Goal: Information Seeking & Learning: Find specific fact

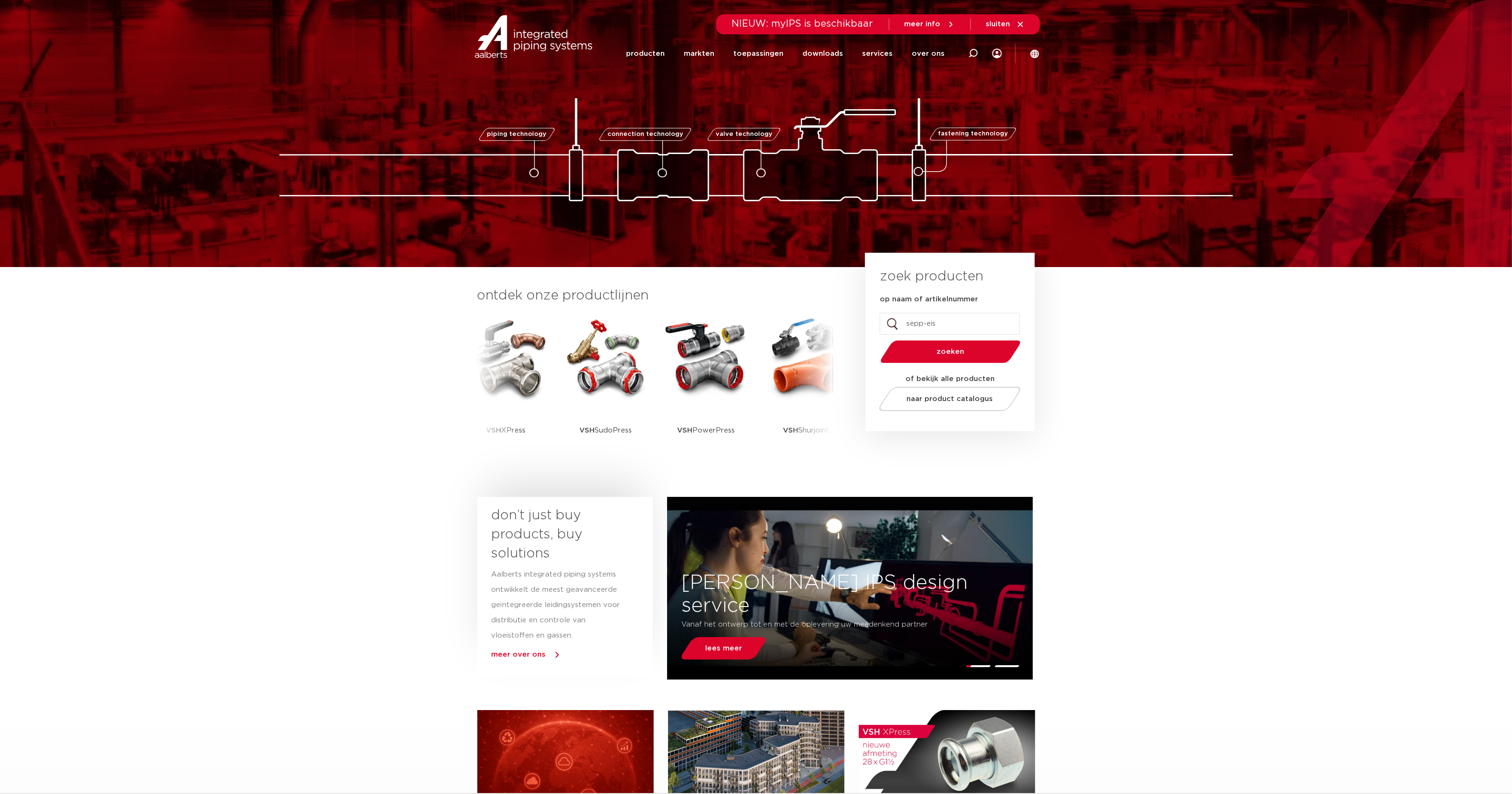
type input "sepp-eis"
click at [876, 340] on button "zoeken" at bounding box center [950, 352] width 148 height 24
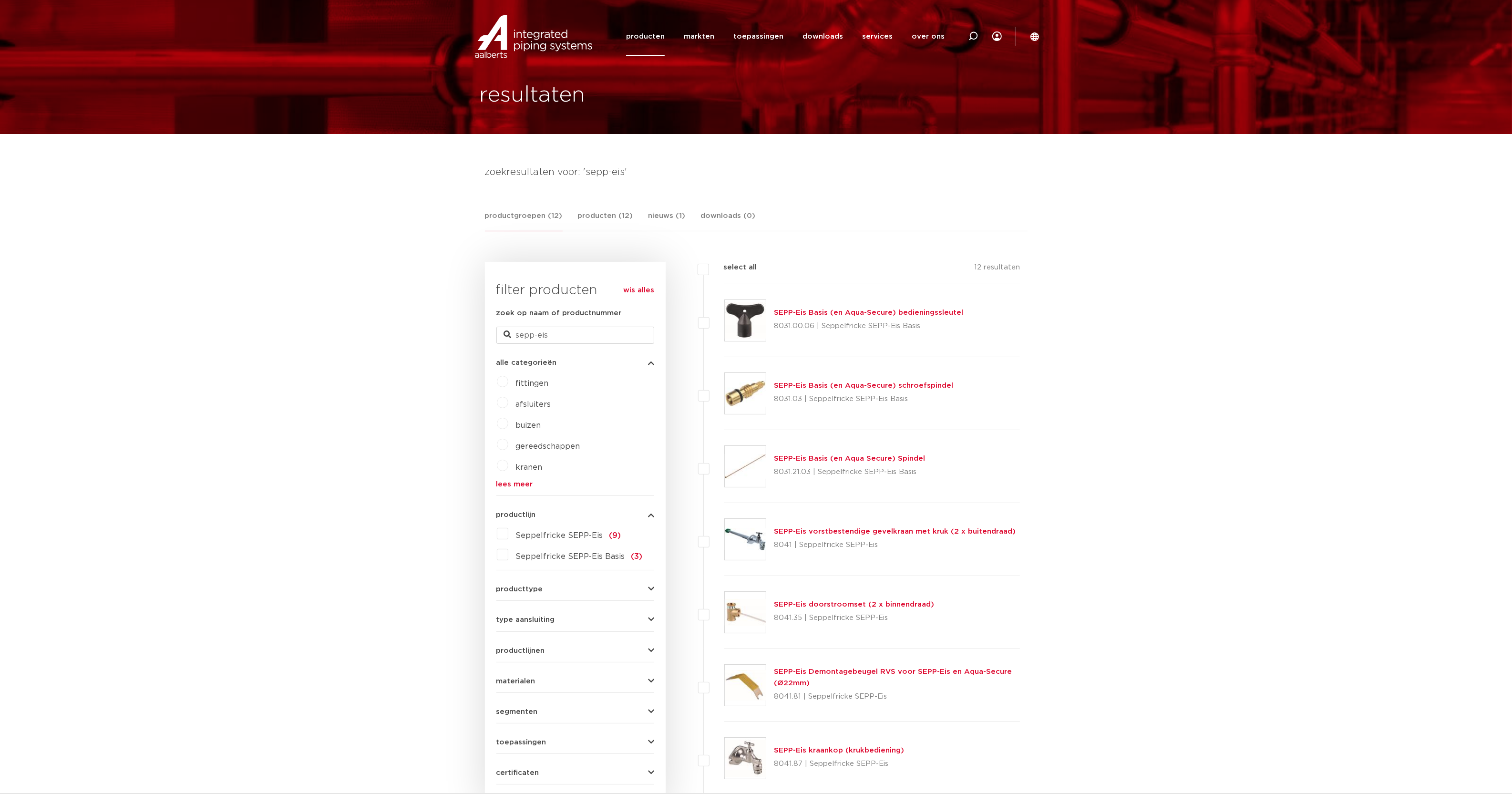
click at [879, 526] on div "SEPP-Eis vorstbestendige gevelkraan met kruk (2 x buitendraad) 8041 | Seppelfri…" at bounding box center [894, 539] width 242 height 27
click at [885, 537] on p "8041 | Seppelfricke SEPP-Eis" at bounding box center [894, 544] width 242 height 15
click at [886, 534] on link "SEPP-Eis vorstbestendige gevelkraan met kruk (2 x buitendraad)" at bounding box center [894, 531] width 242 height 7
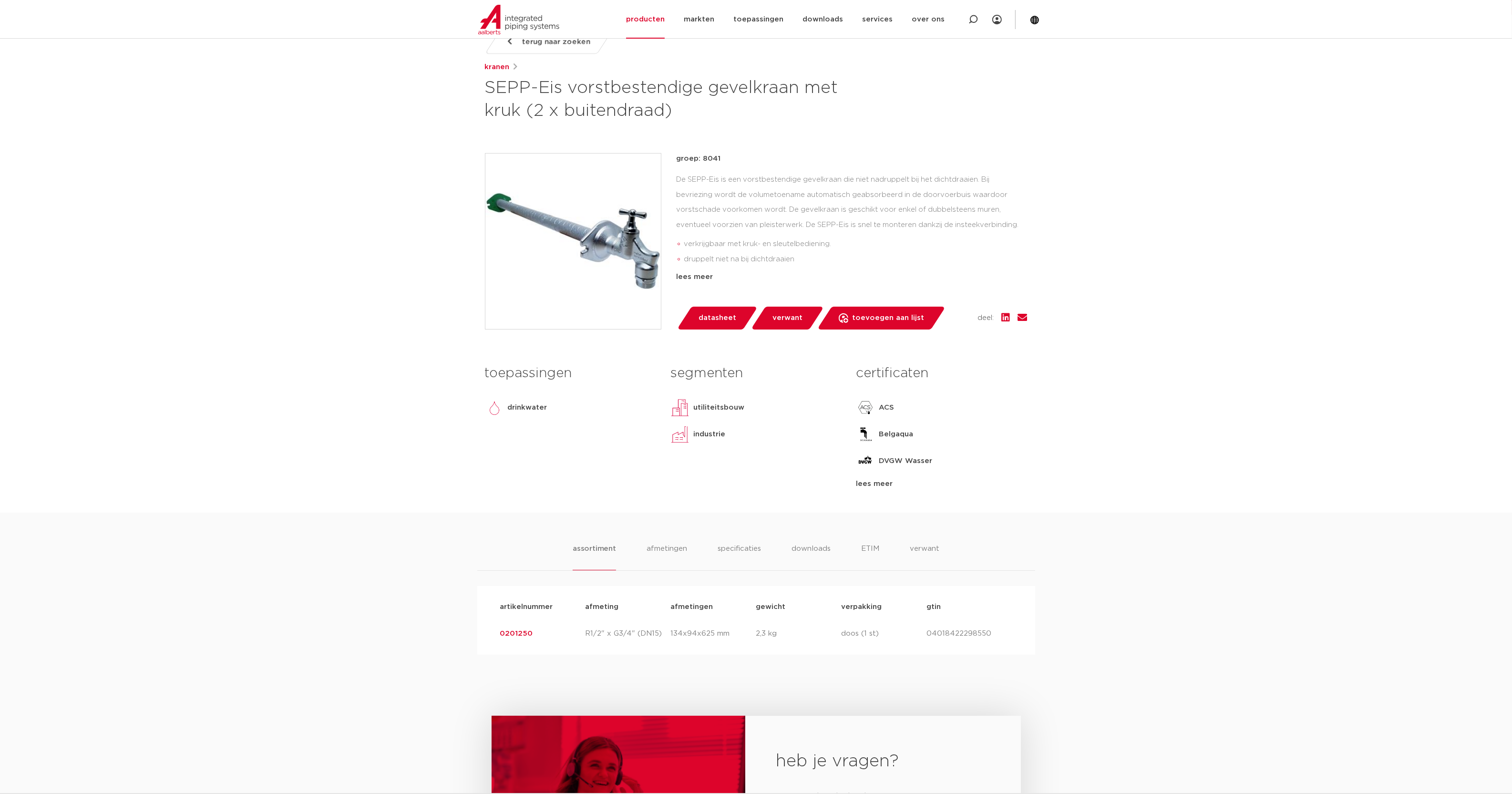
scroll to position [278, 0]
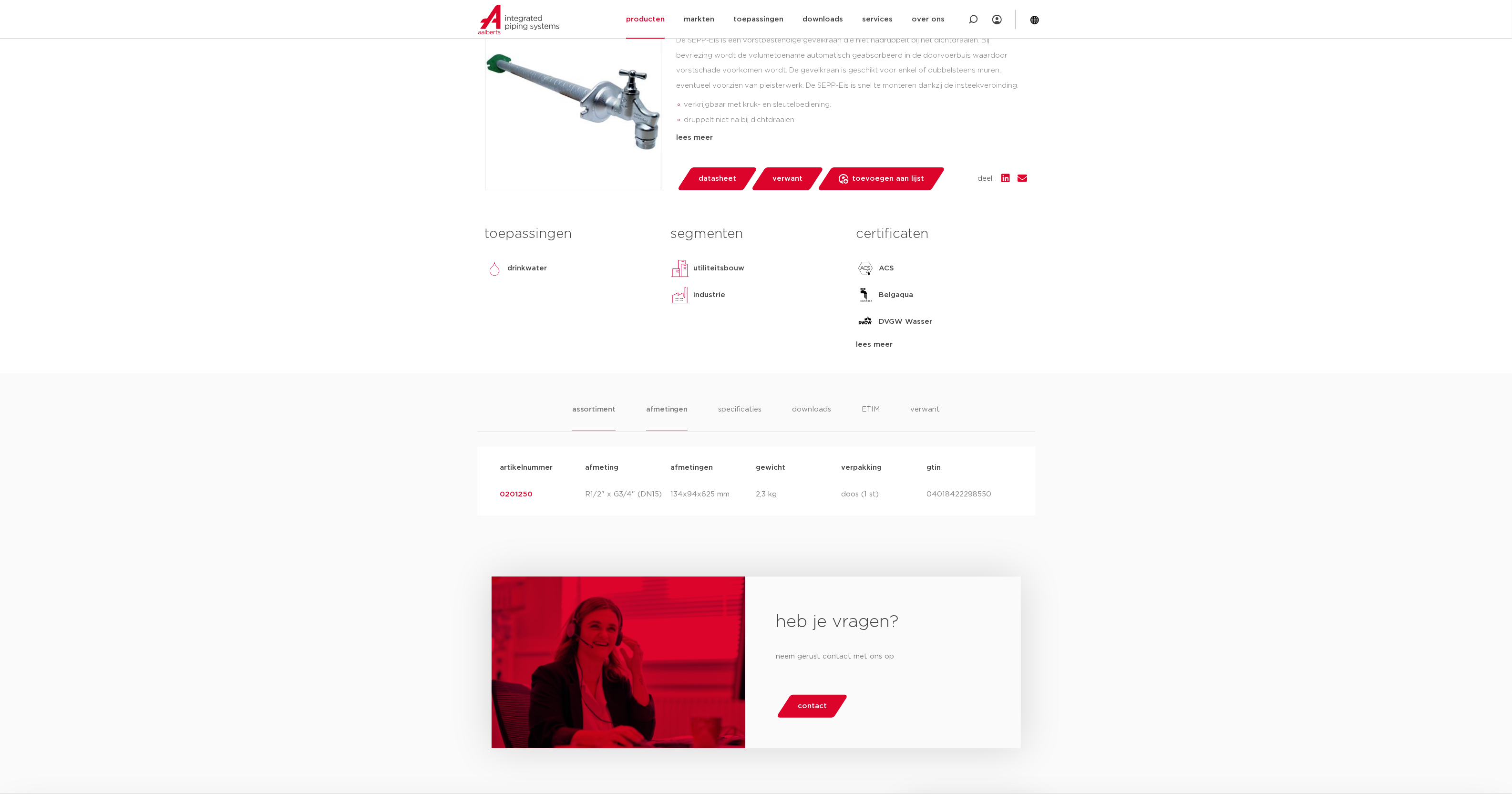
click at [666, 409] on li "afmetingen" at bounding box center [667, 418] width 42 height 27
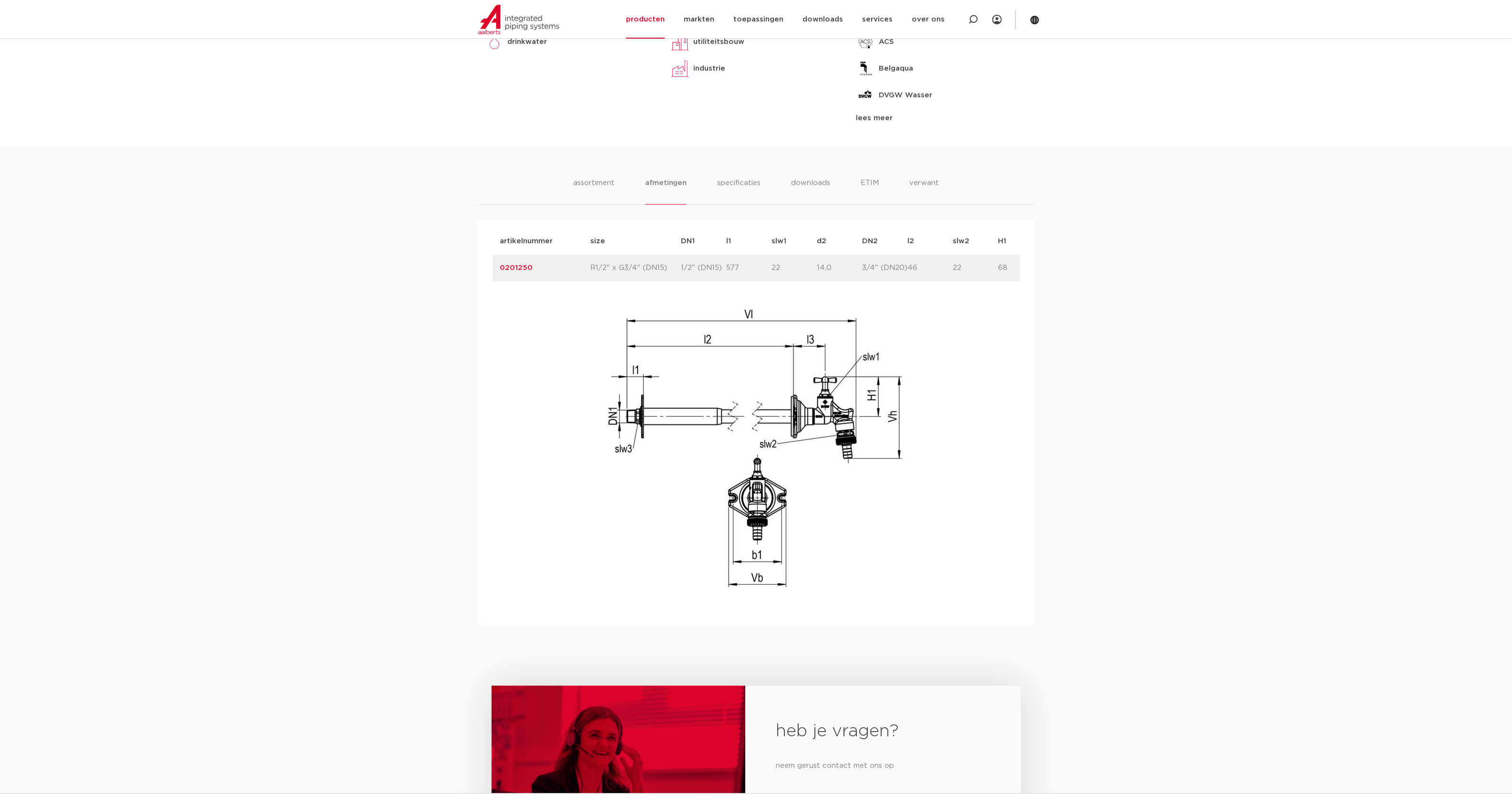
scroll to position [556, 0]
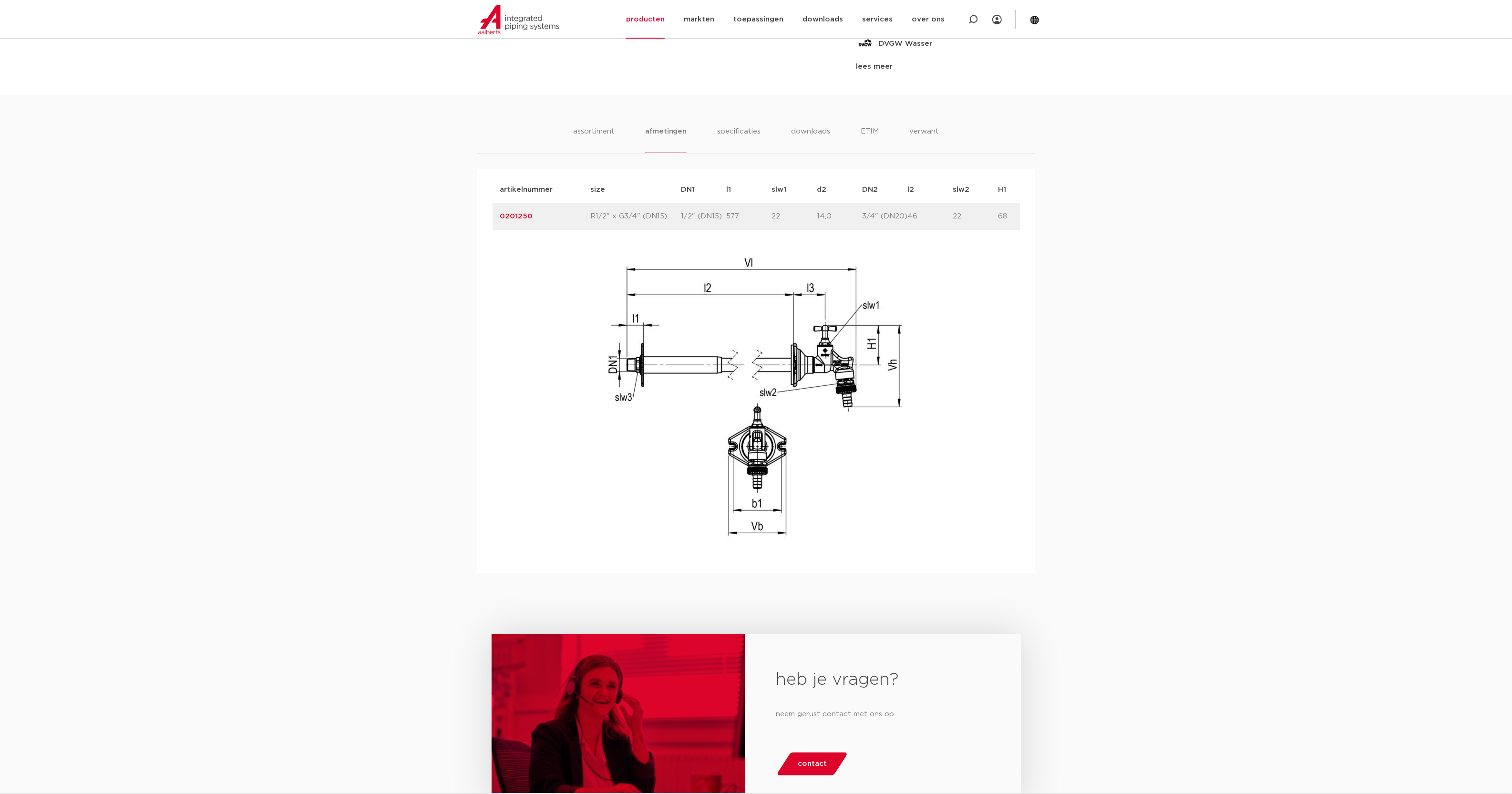
click at [896, 541] on img at bounding box center [756, 398] width 305 height 305
click at [792, 411] on img at bounding box center [756, 398] width 305 height 305
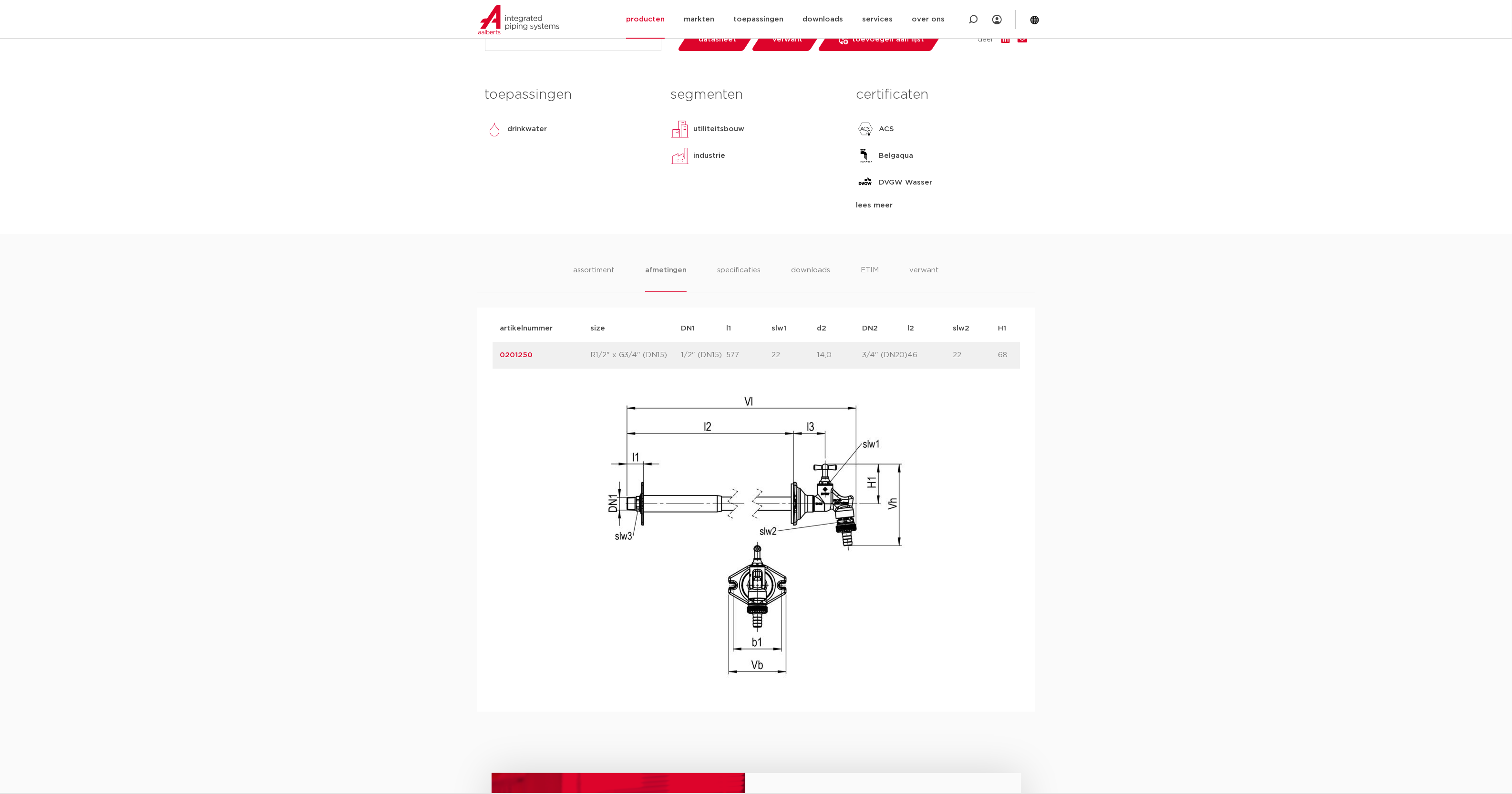
scroll to position [278, 0]
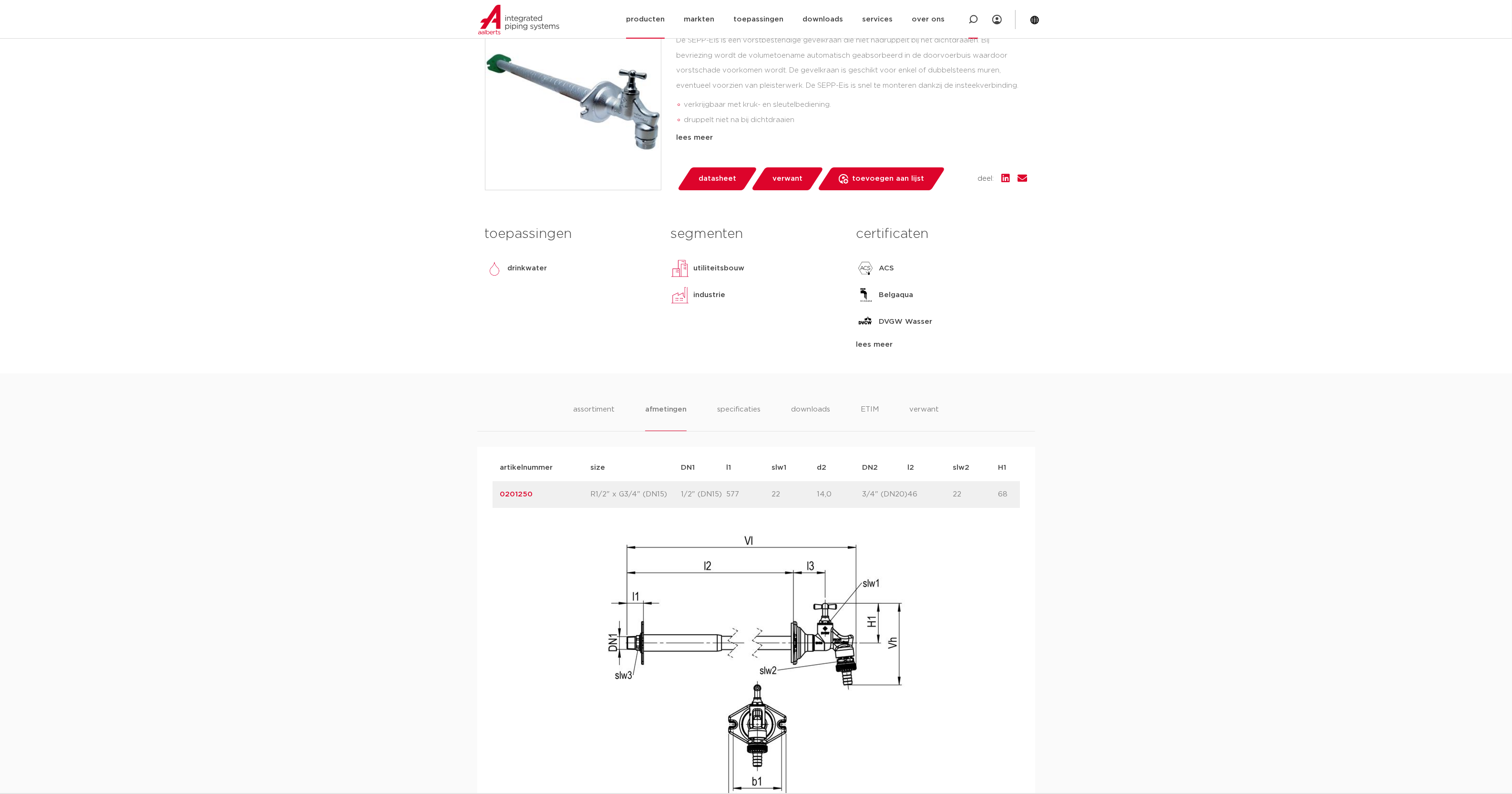
click at [971, 18] on icon at bounding box center [973, 19] width 10 height 10
type input "r2708"
click button "Zoeken" at bounding box center [0, 0] width 0 height 0
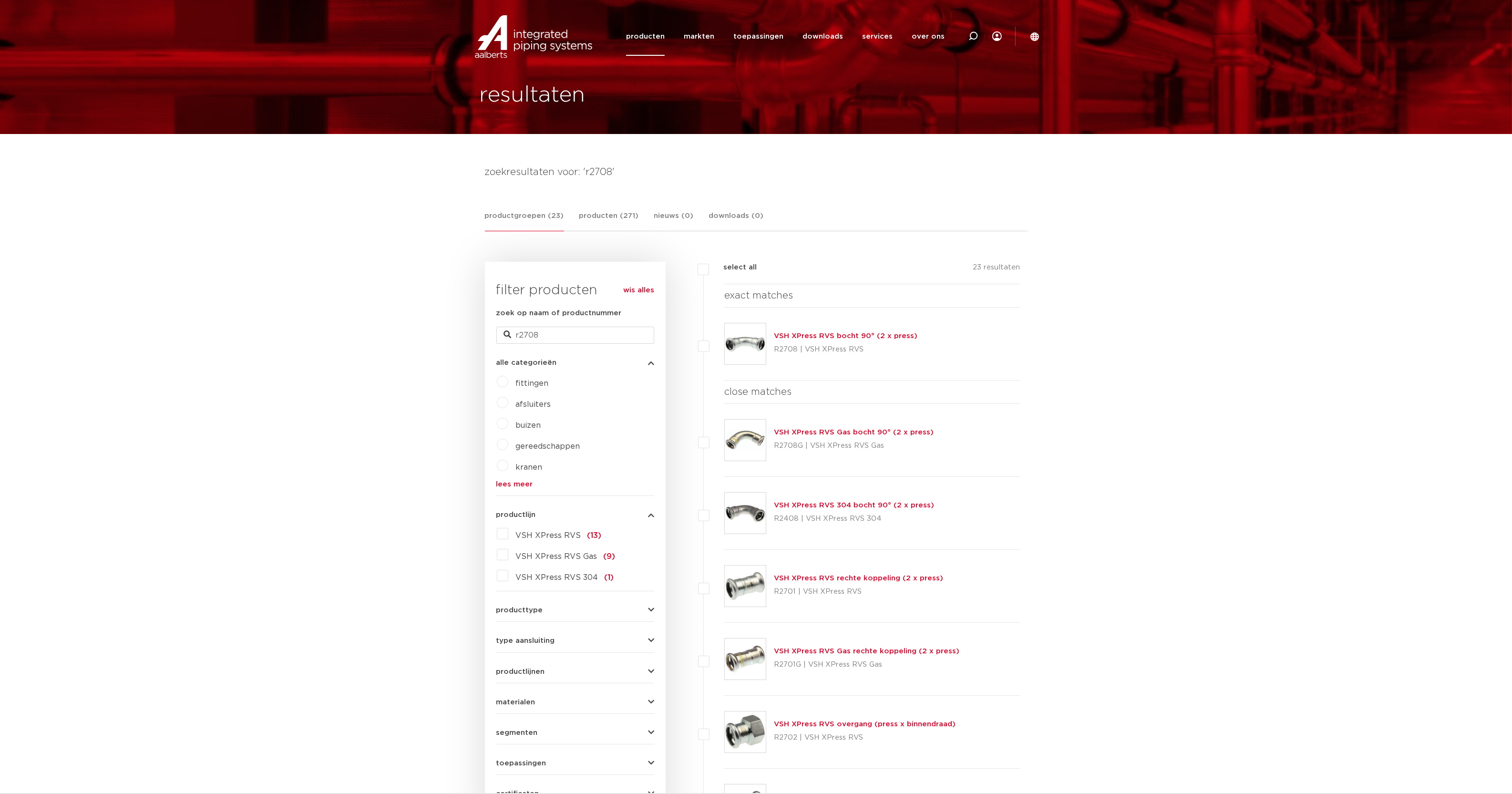
drag, startPoint x: 0, startPoint y: 0, endPoint x: 859, endPoint y: 335, distance: 922.0
click at [859, 335] on link "VSH XPress RVS bocht 90° (2 x press)" at bounding box center [845, 336] width 144 height 7
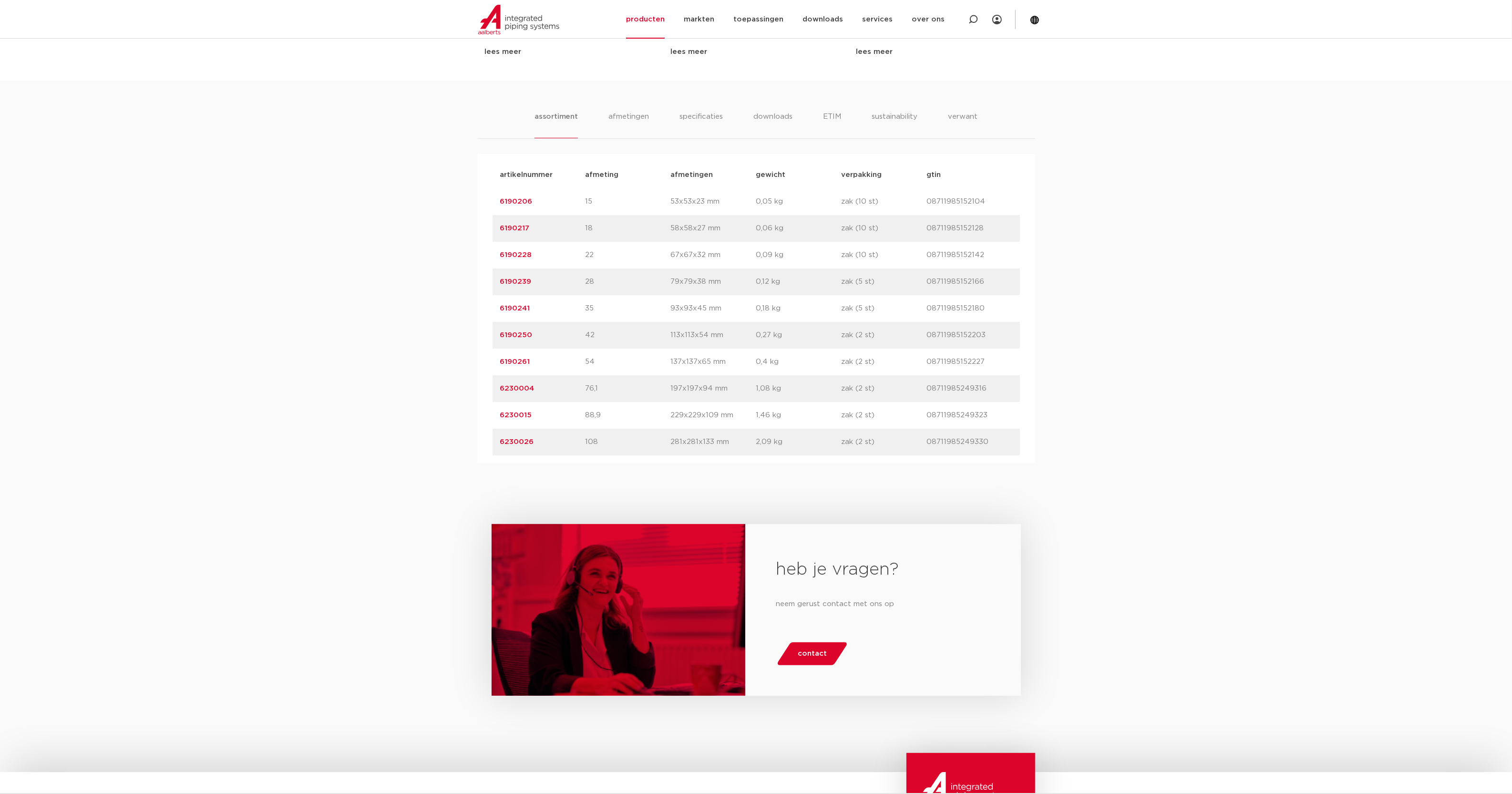
scroll to position [278, 0]
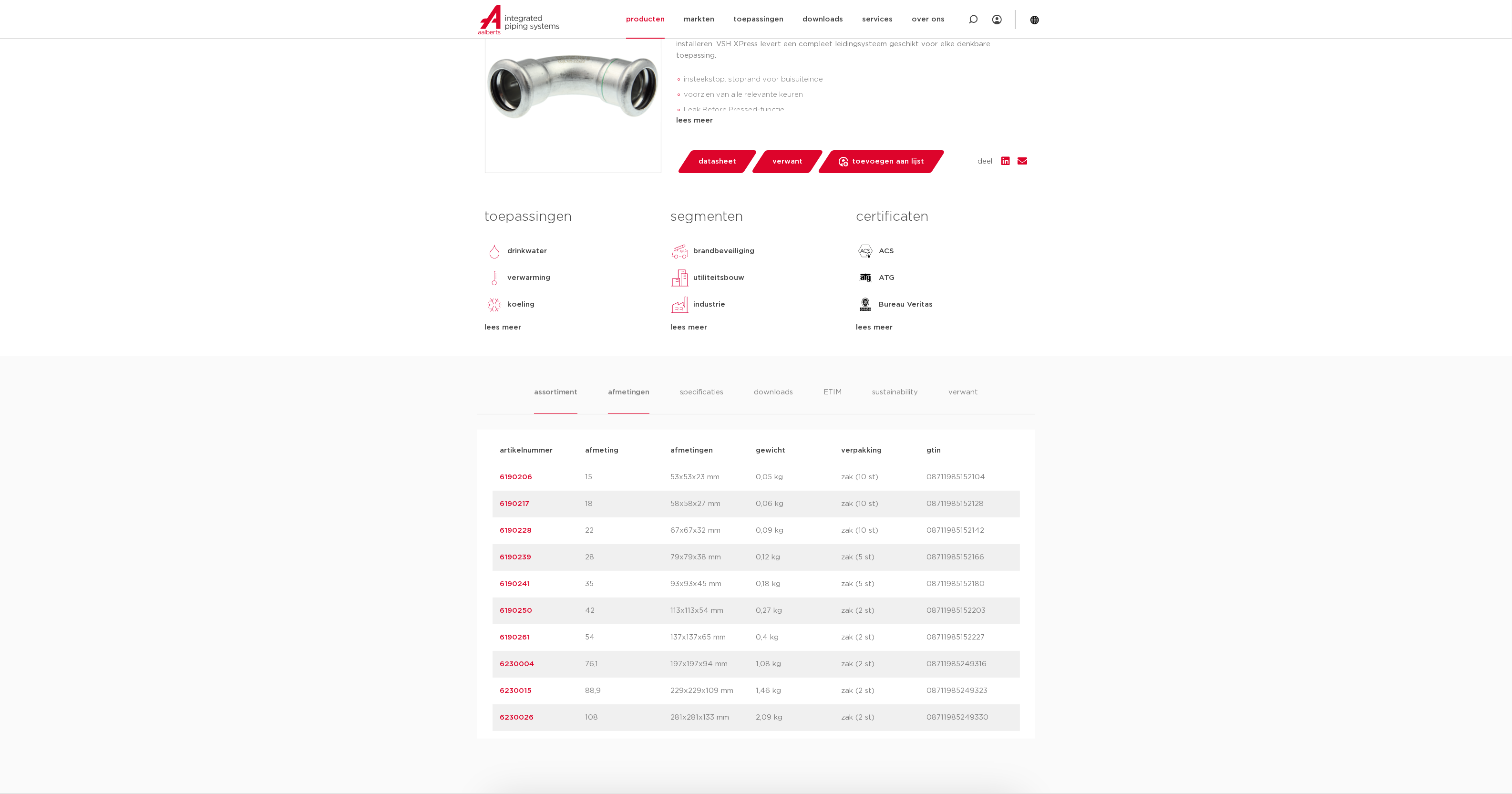
click at [625, 390] on li "afmetingen" at bounding box center [629, 400] width 42 height 27
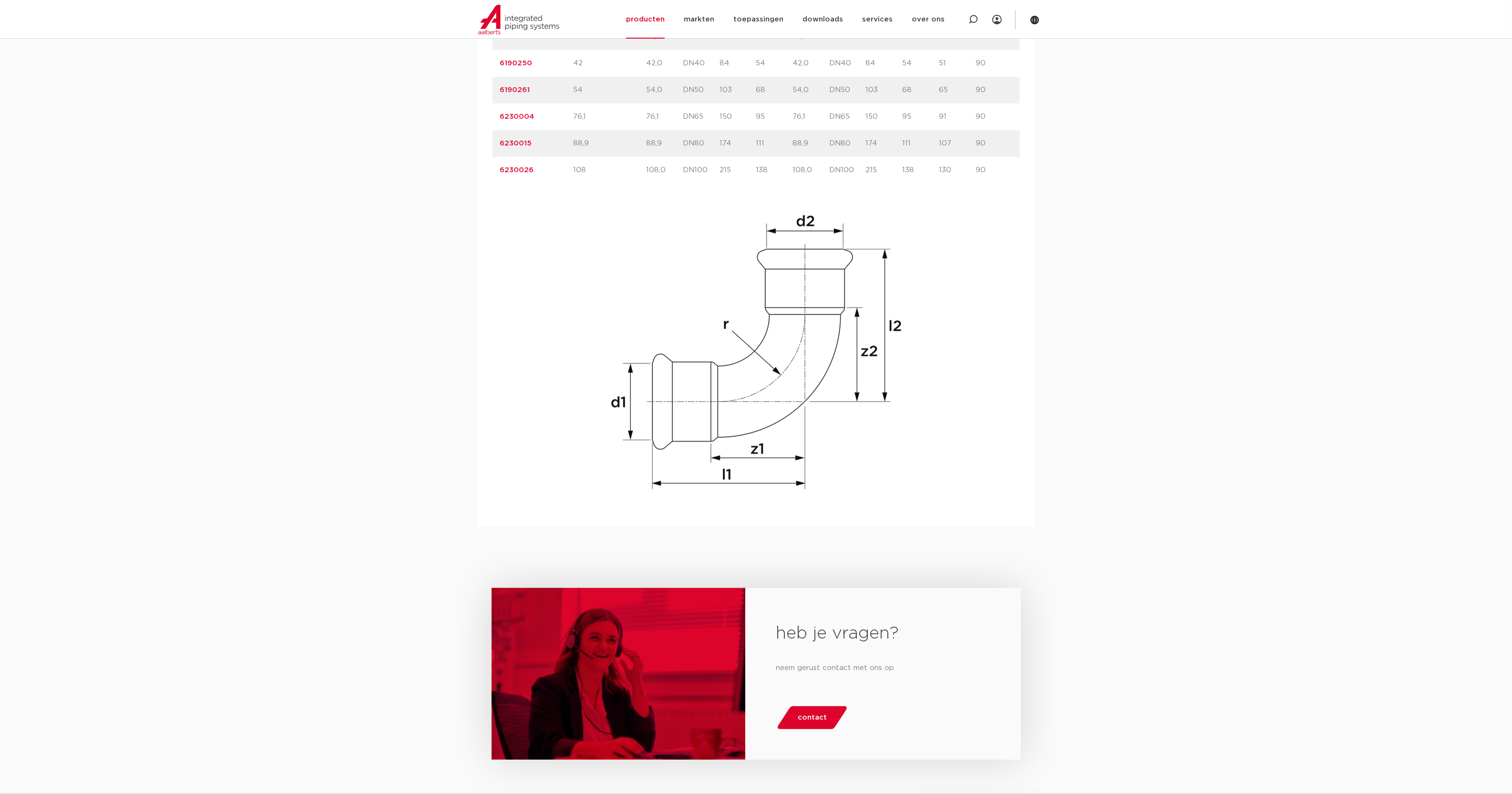
scroll to position [695, 0]
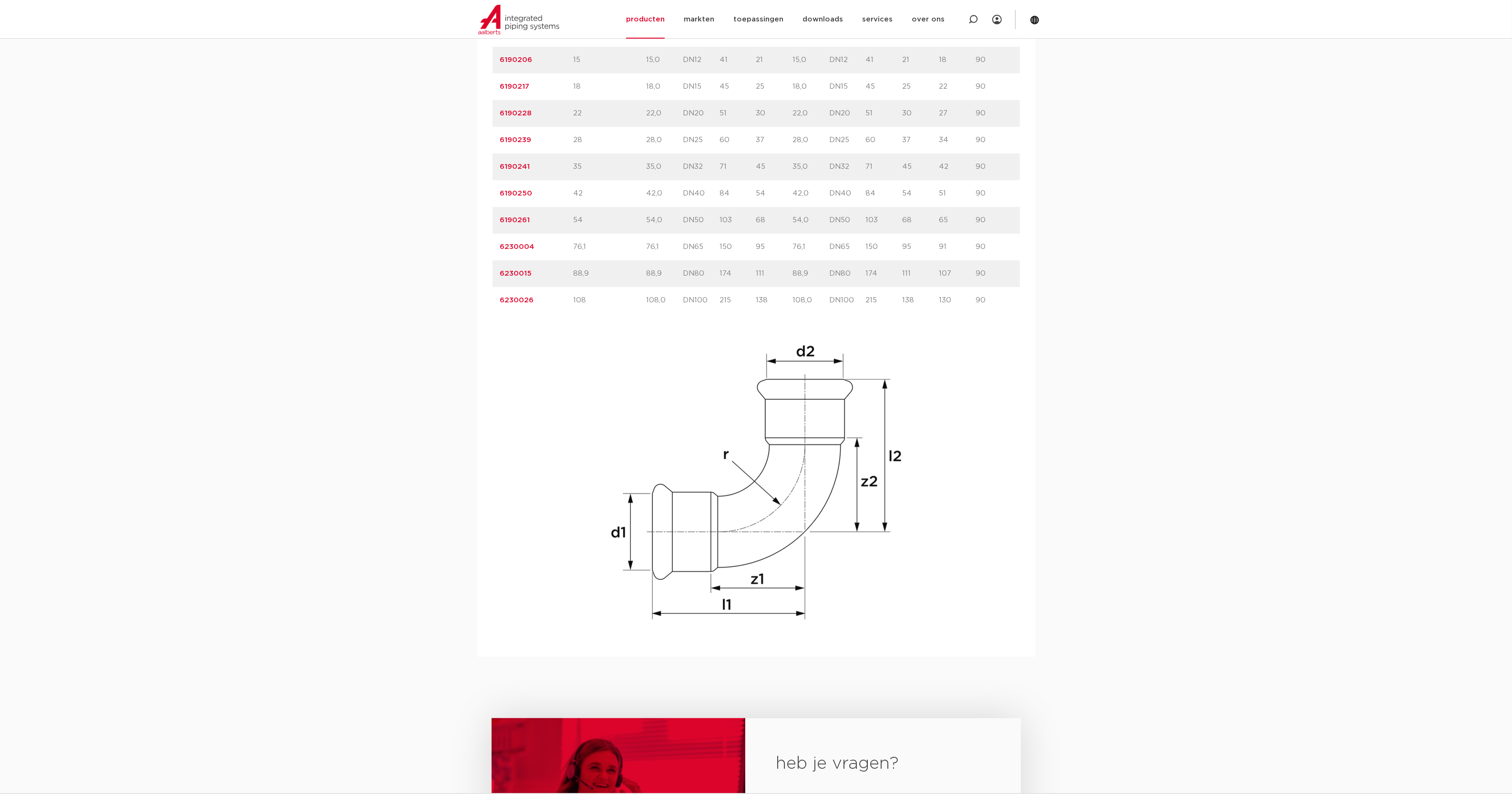
click at [964, 564] on div "artikelnummer size d1 DN1" at bounding box center [756, 327] width 527 height 614
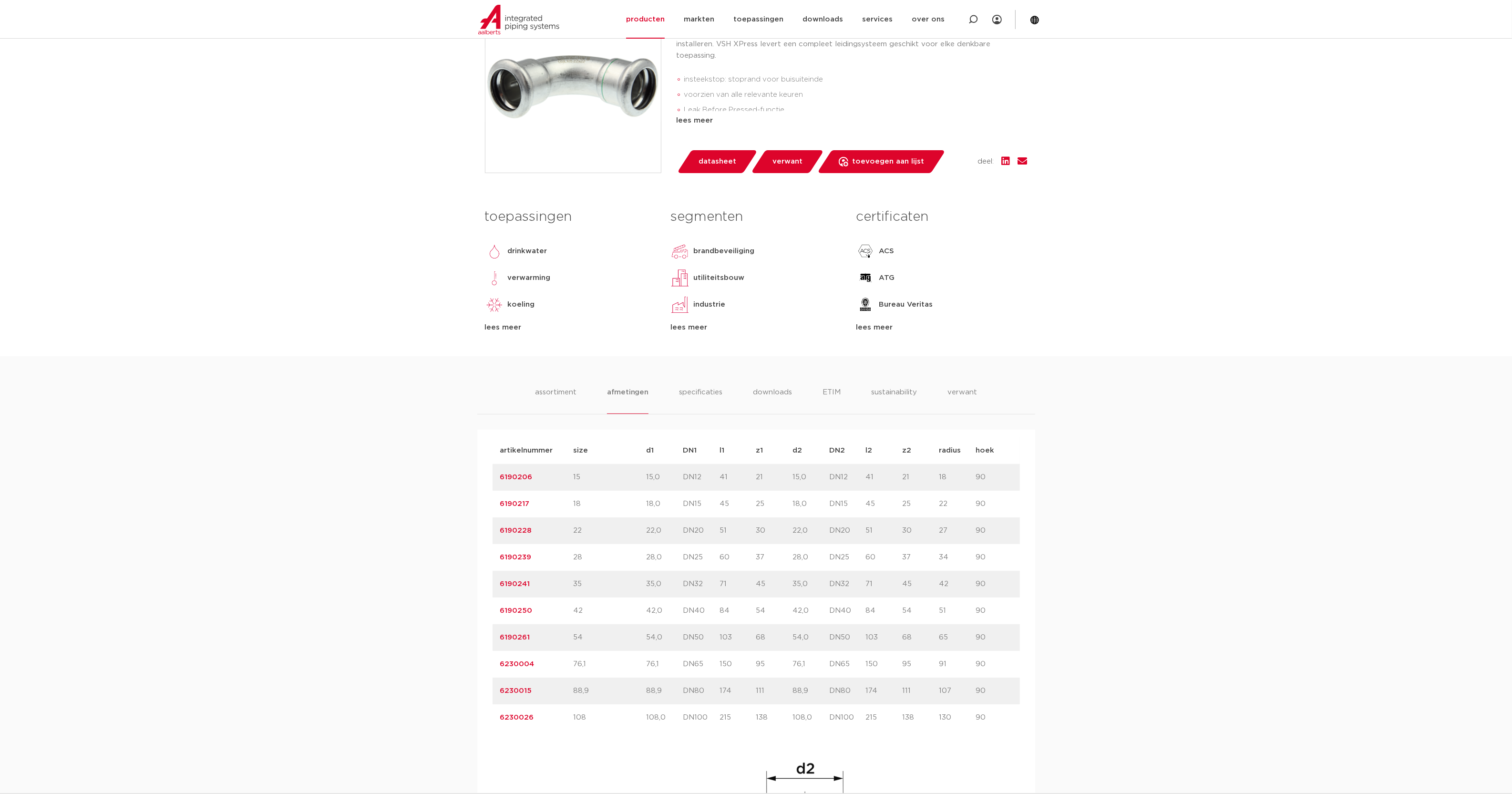
scroll to position [0, 0]
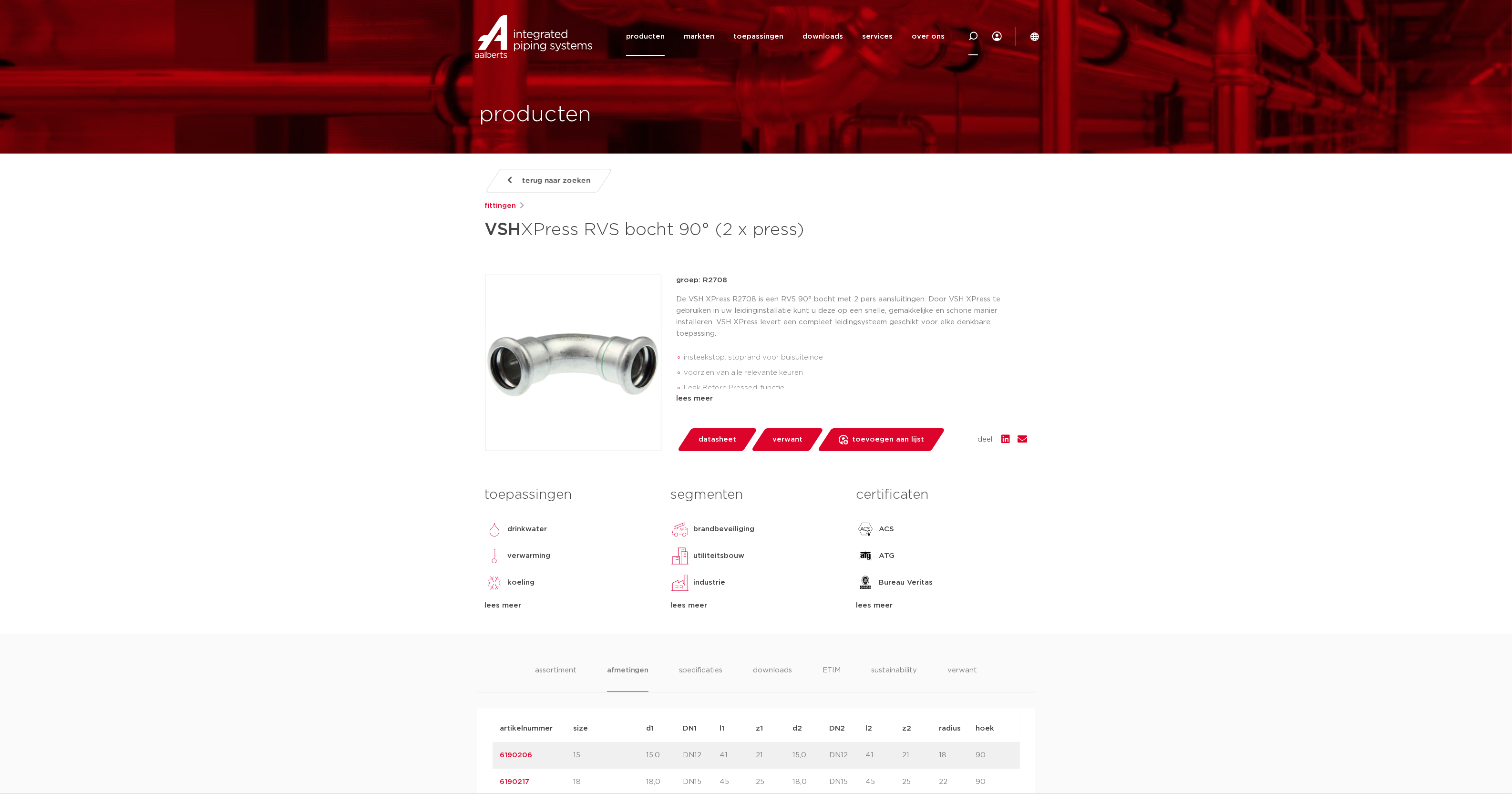
click at [966, 38] on div at bounding box center [973, 36] width 38 height 39
type input "r2705"
click button "Zoeken" at bounding box center [0, 0] width 0 height 0
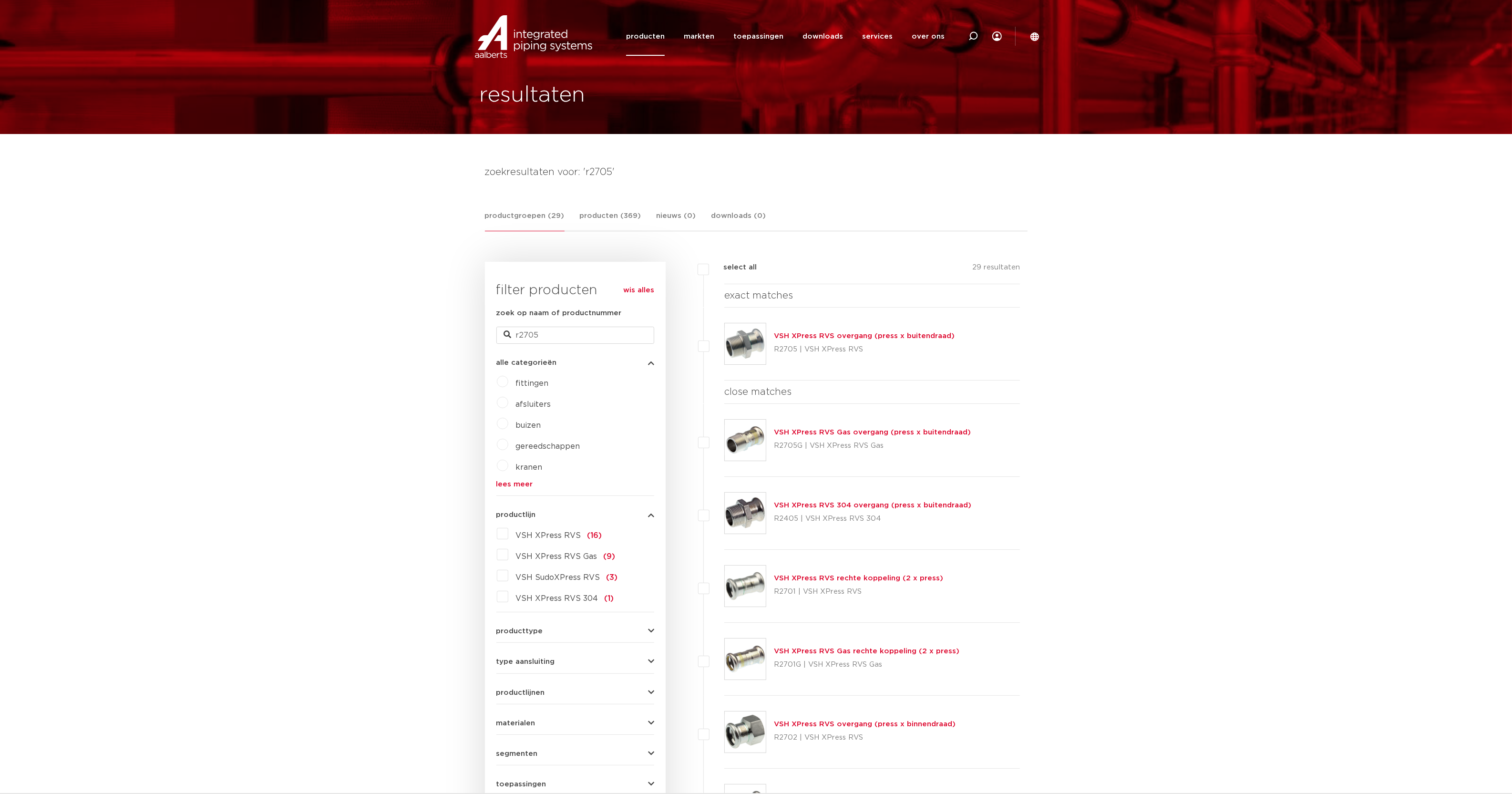
scroll to position [19, 0]
click at [895, 333] on link "VSH XPress RVS overgang (press x buitendraad)" at bounding box center [864, 336] width 181 height 7
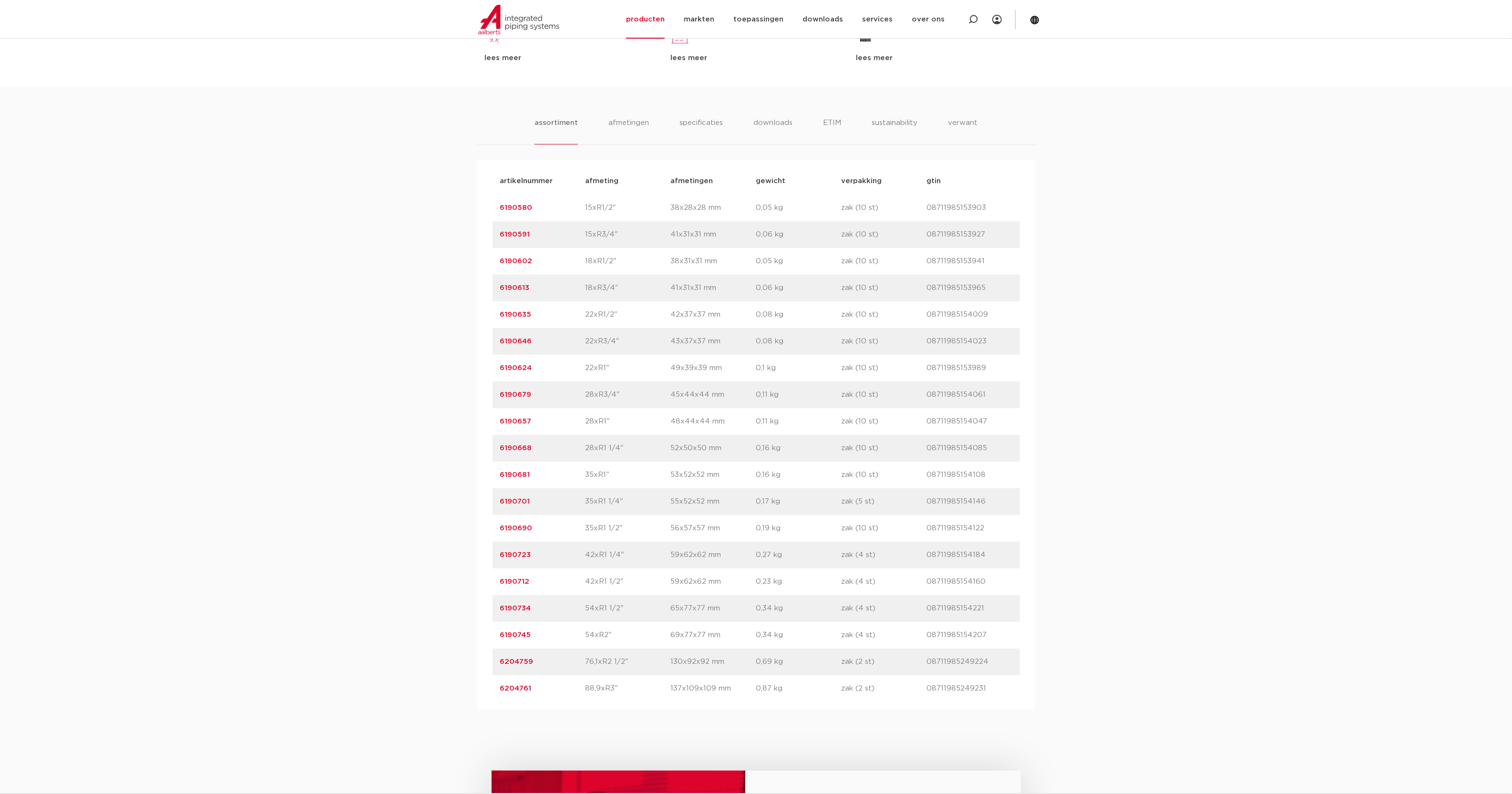
scroll to position [556, 0]
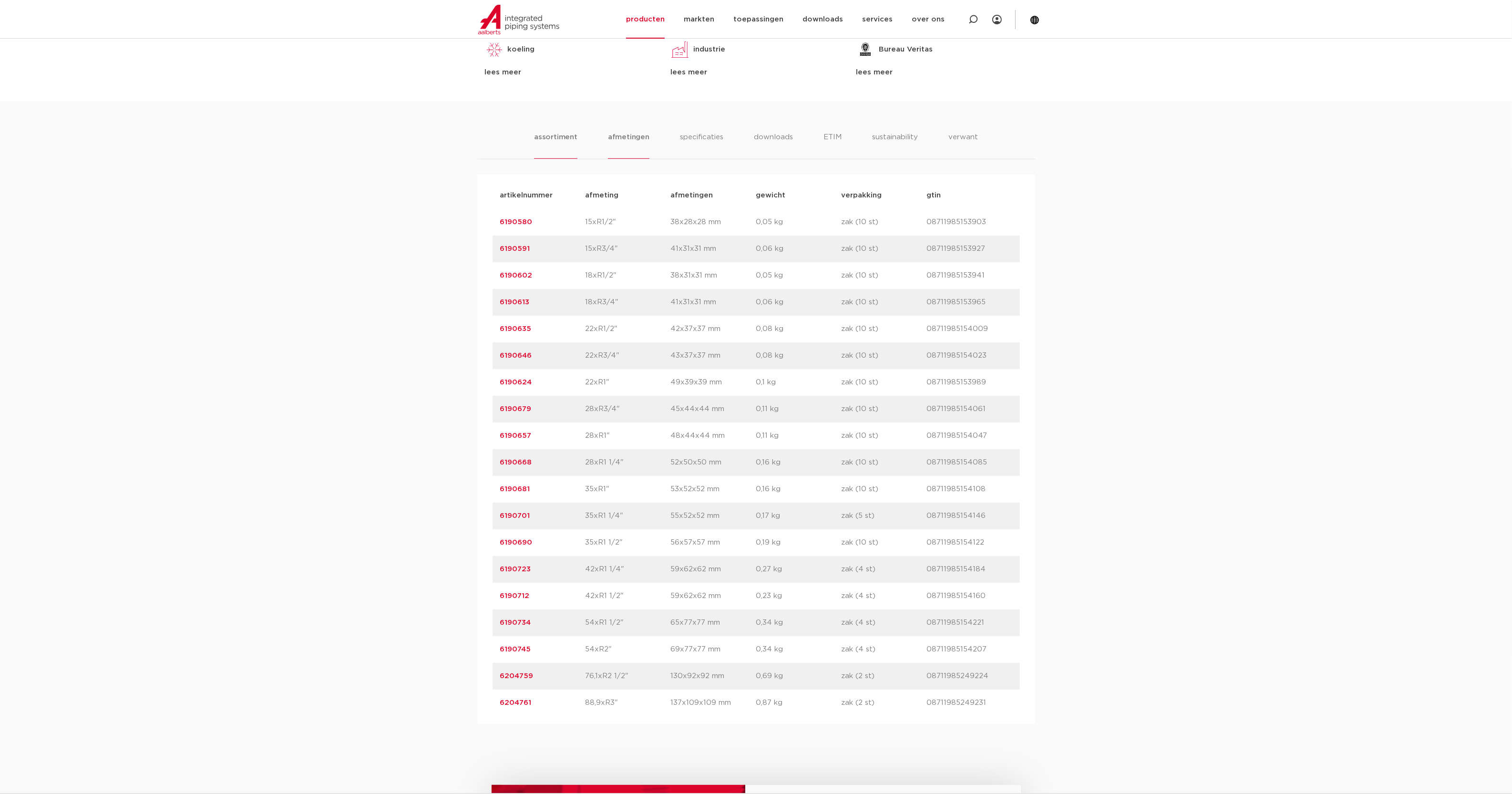
click at [623, 136] on li "afmetingen" at bounding box center [629, 146] width 42 height 27
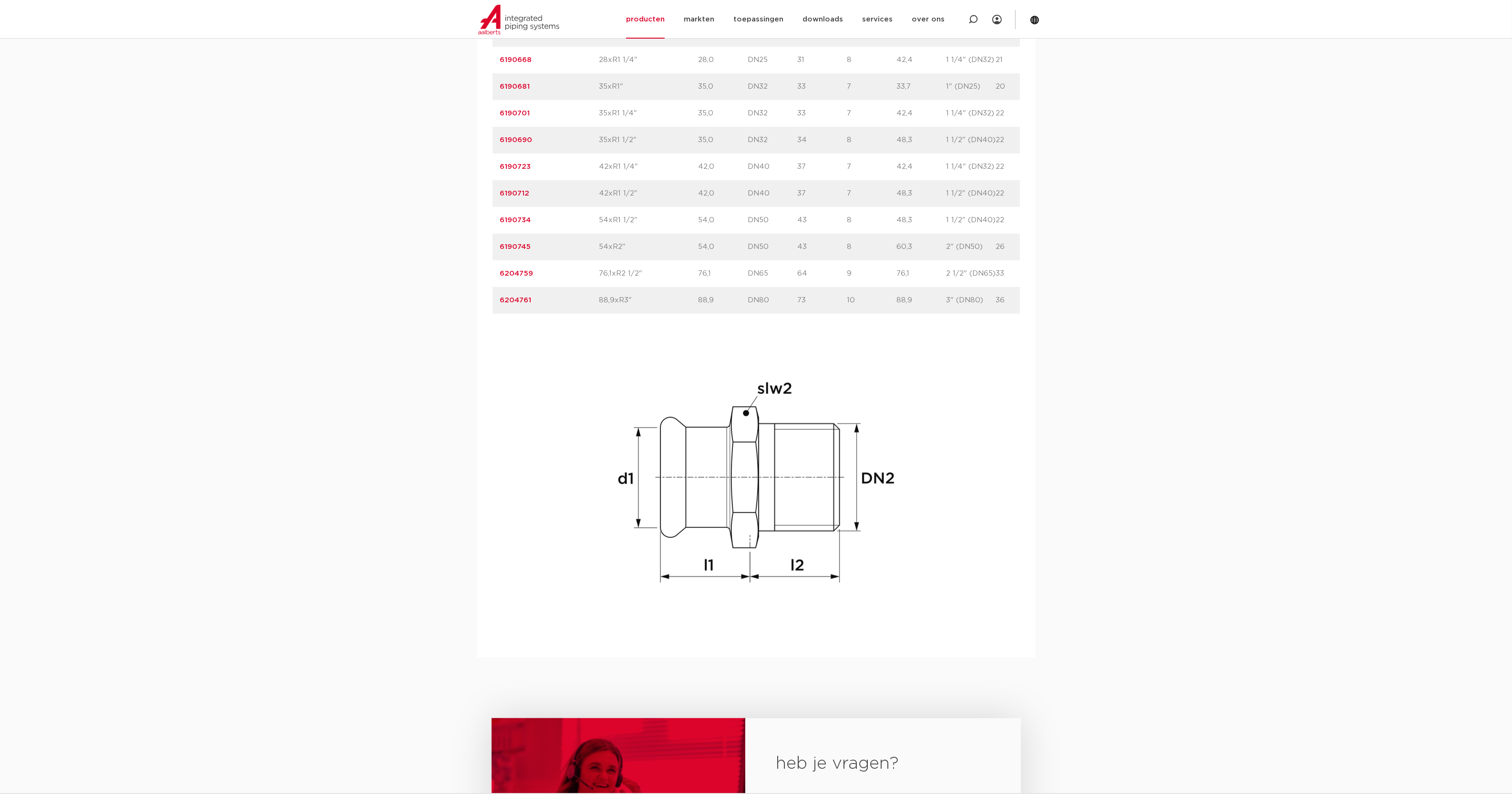
scroll to position [1113, 0]
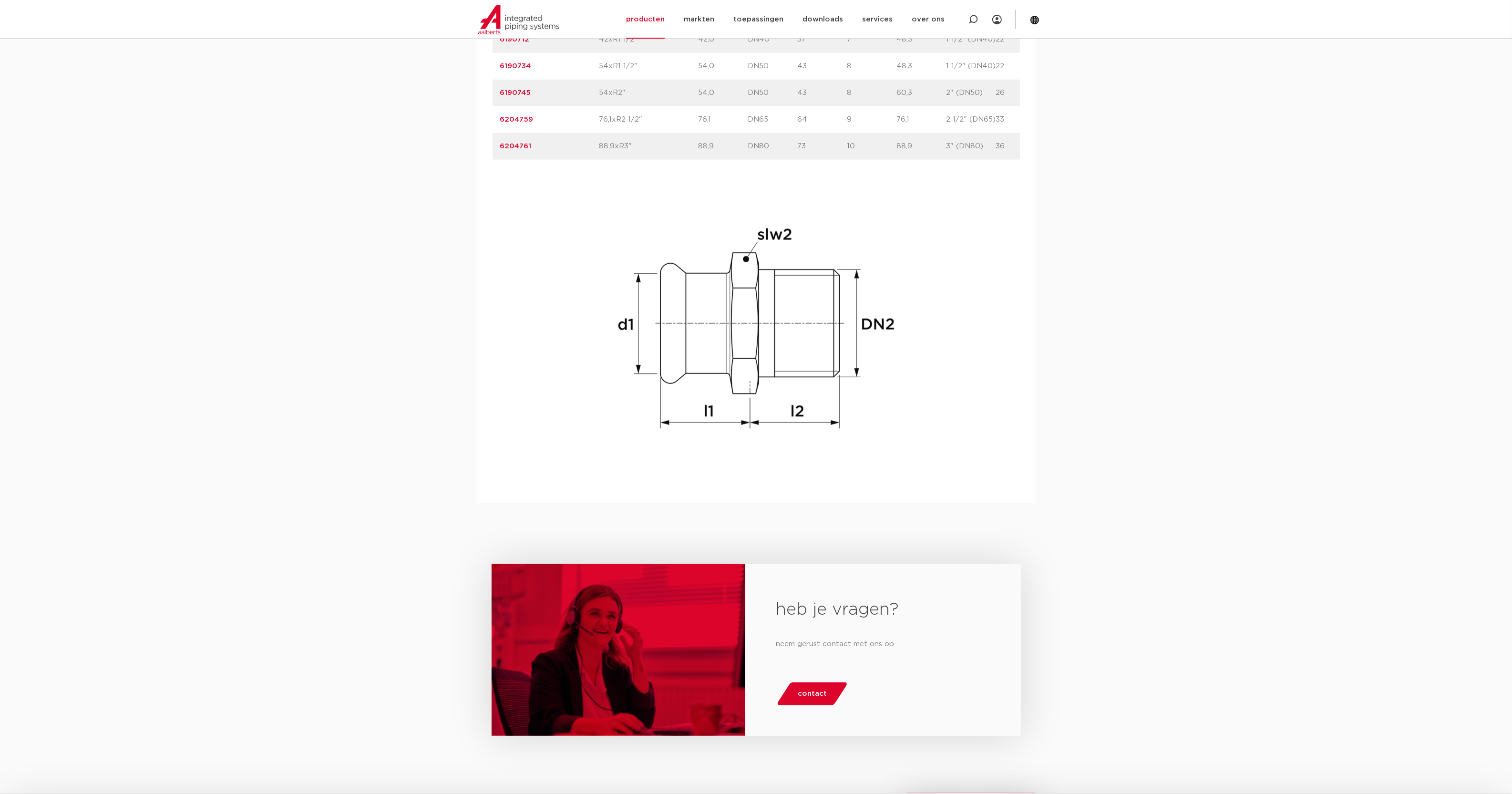
click at [906, 498] on div "artikelnummer afmeting afmetingen gewicht verpakking gtin artikelnummer 6190580…" at bounding box center [756, 60] width 558 height 885
click at [883, 460] on img at bounding box center [756, 327] width 305 height 305
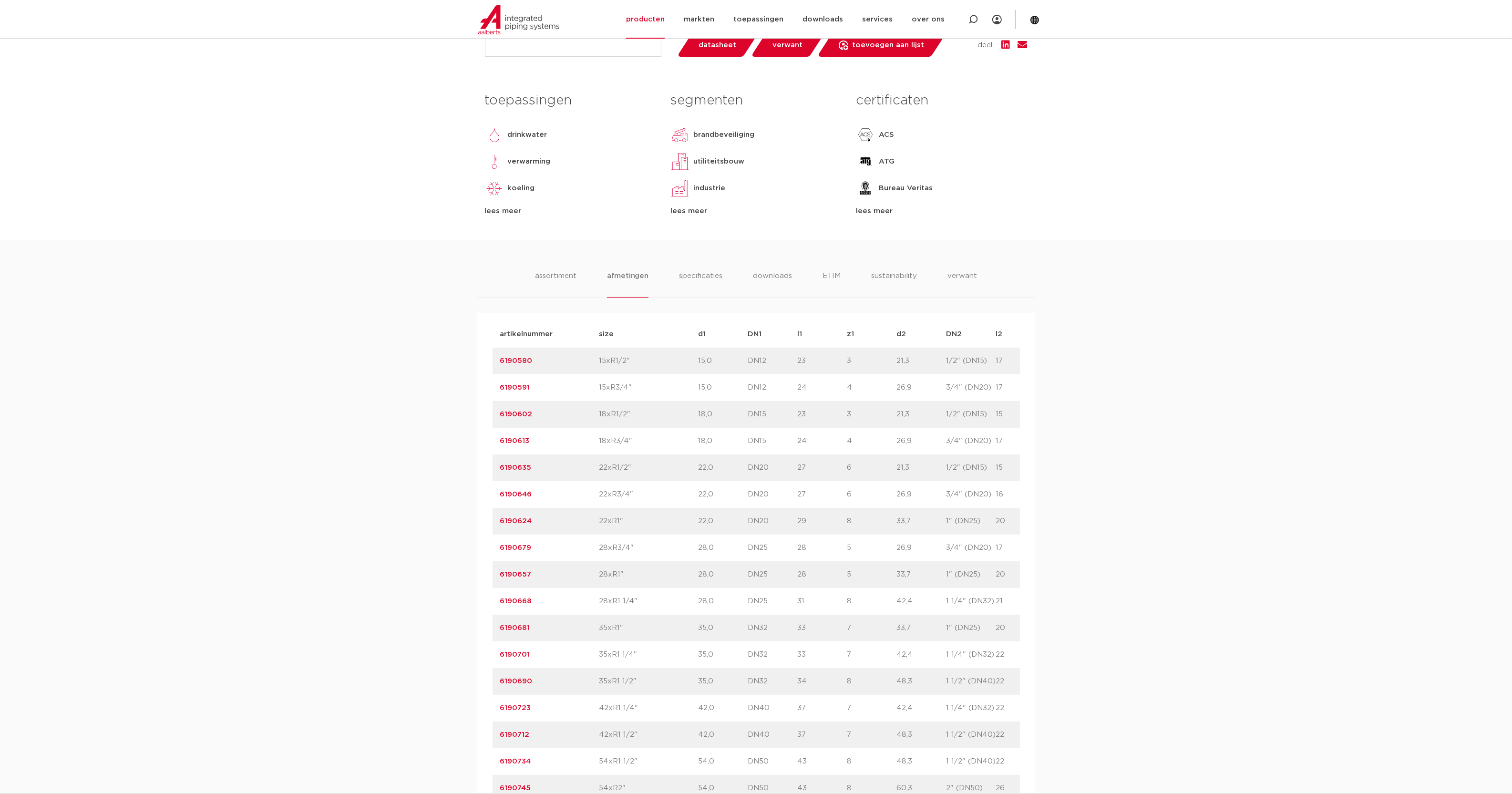
scroll to position [0, 0]
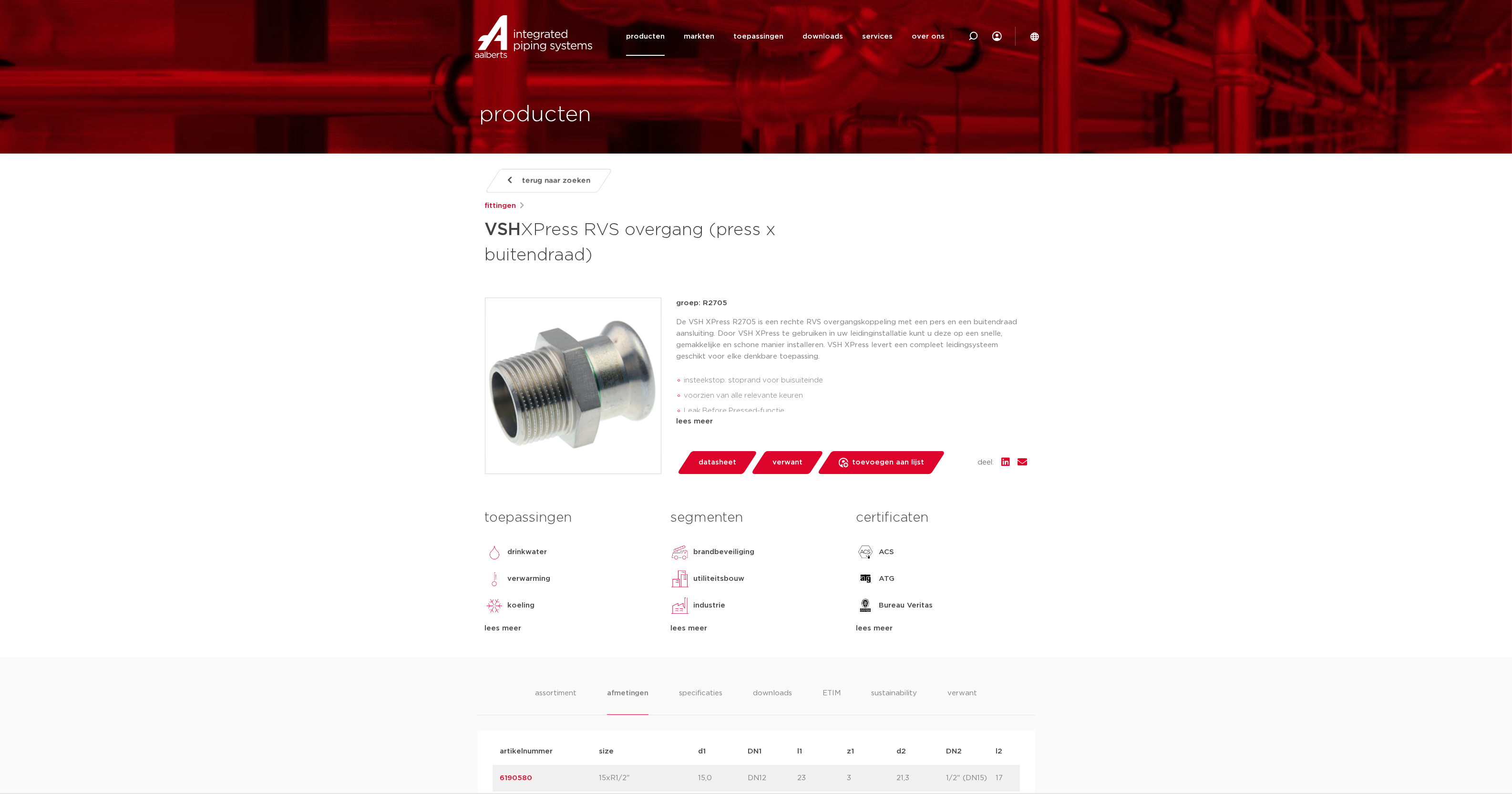
drag, startPoint x: 435, startPoint y: 418, endPoint x: 437, endPoint y: 429, distance: 11.2
click at [969, 33] on icon at bounding box center [973, 36] width 10 height 10
type input "7707"
click button "Zoeken" at bounding box center [0, 0] width 0 height 0
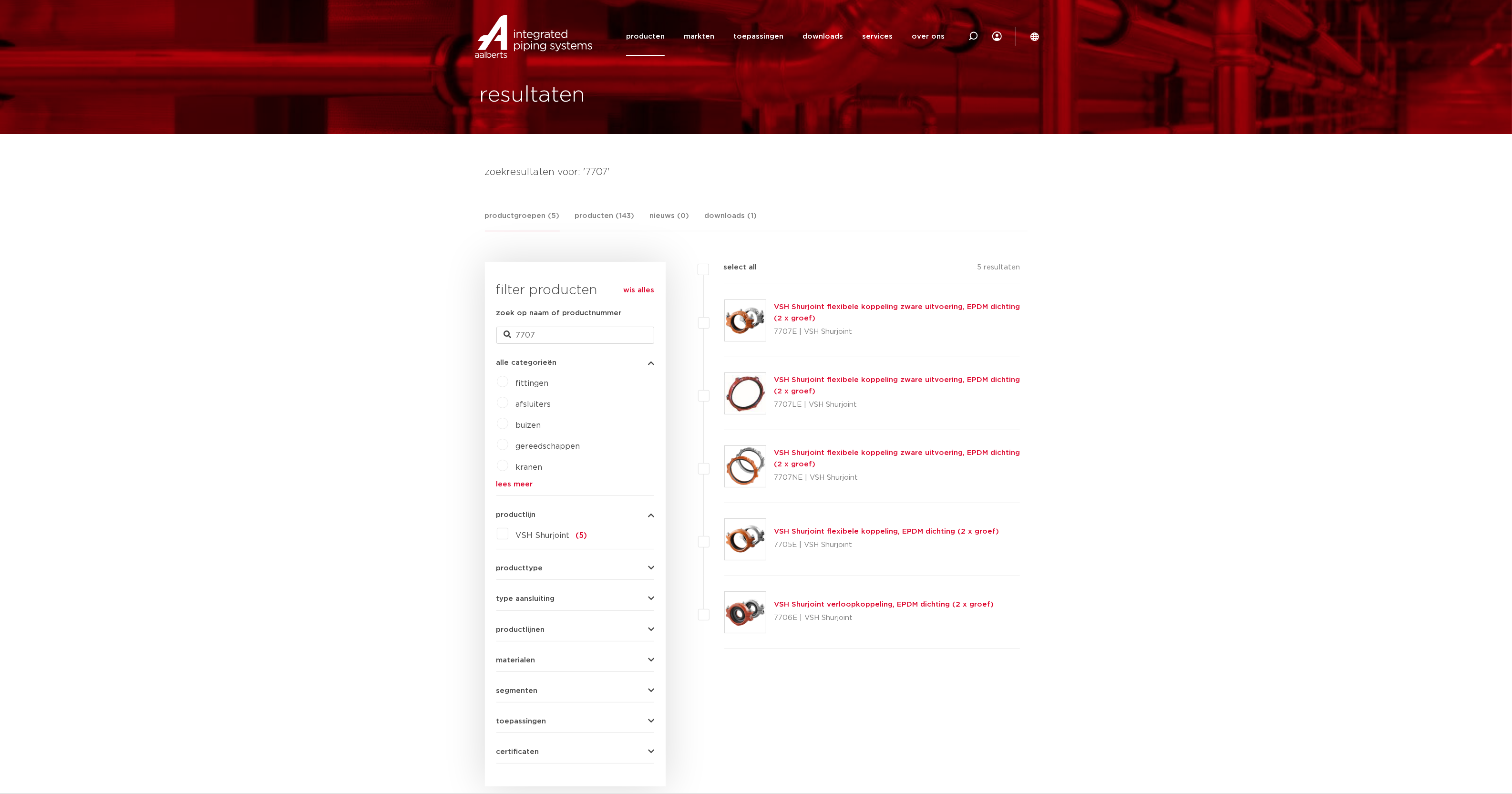
click at [924, 303] on link "VSH Shurjoint flexibele koppeling zware uitvoering, EPDM dichting (2 x groef)" at bounding box center [896, 313] width 246 height 19
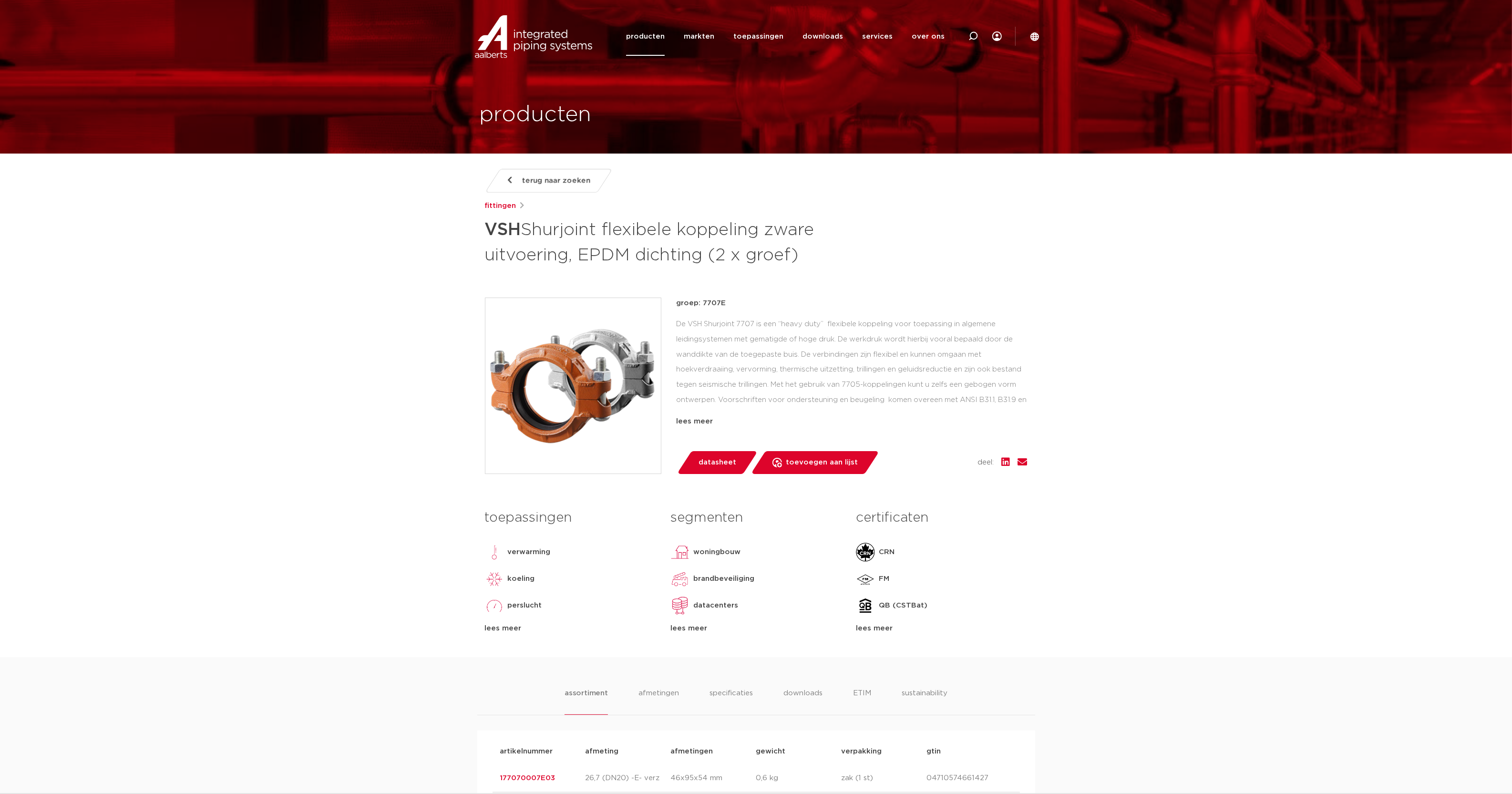
click at [715, 463] on span "datasheet" at bounding box center [717, 462] width 38 height 15
